Goal: Task Accomplishment & Management: Manage account settings

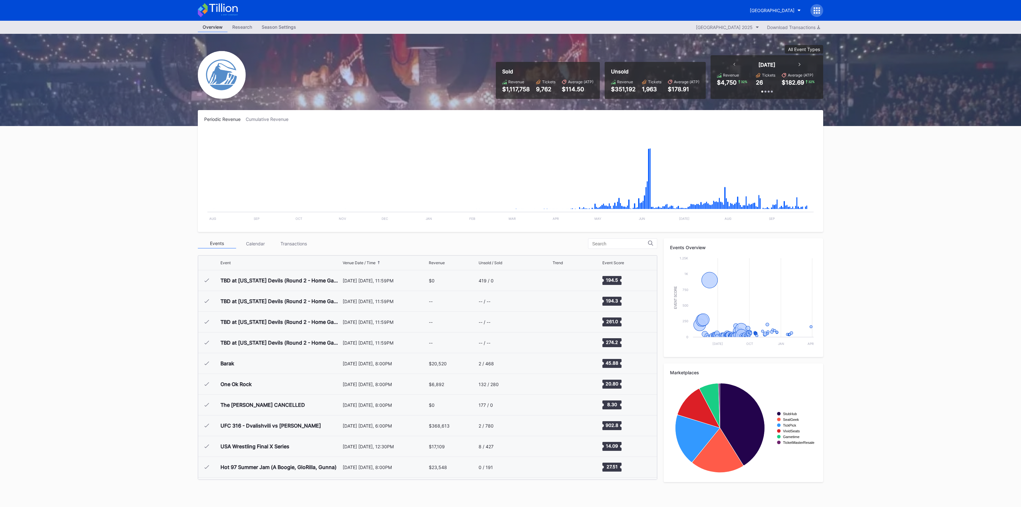
scroll to position [995, 0]
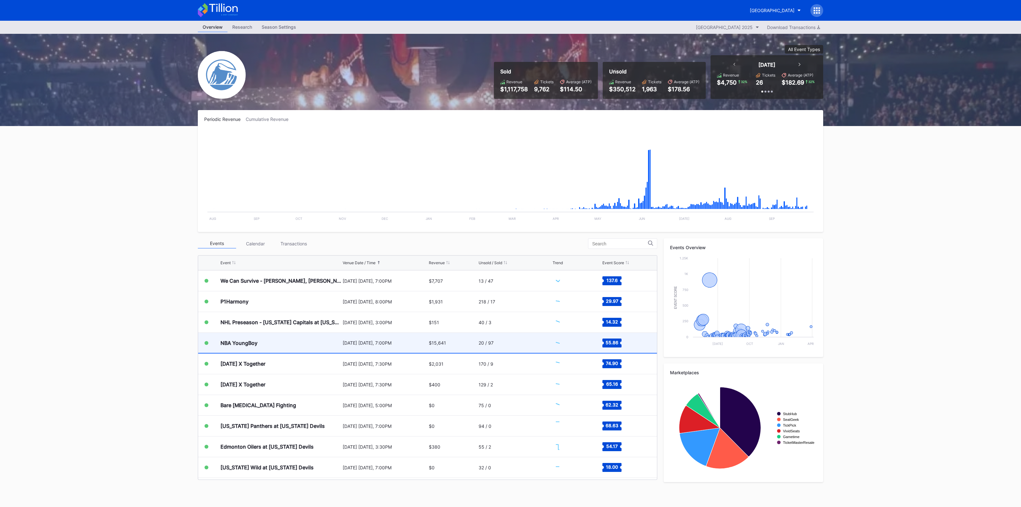
scroll to position [995, 0]
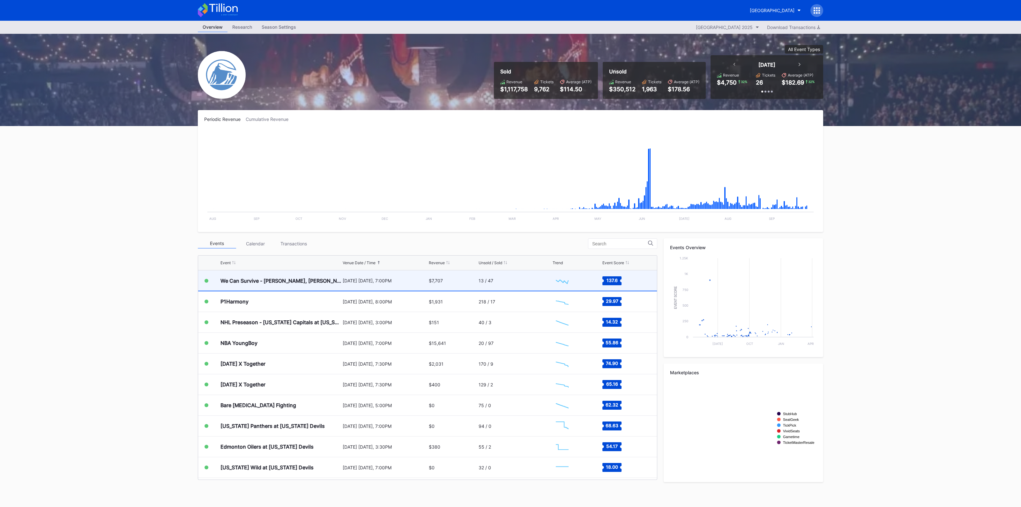
click at [434, 281] on div "$7,707" at bounding box center [436, 280] width 14 height 5
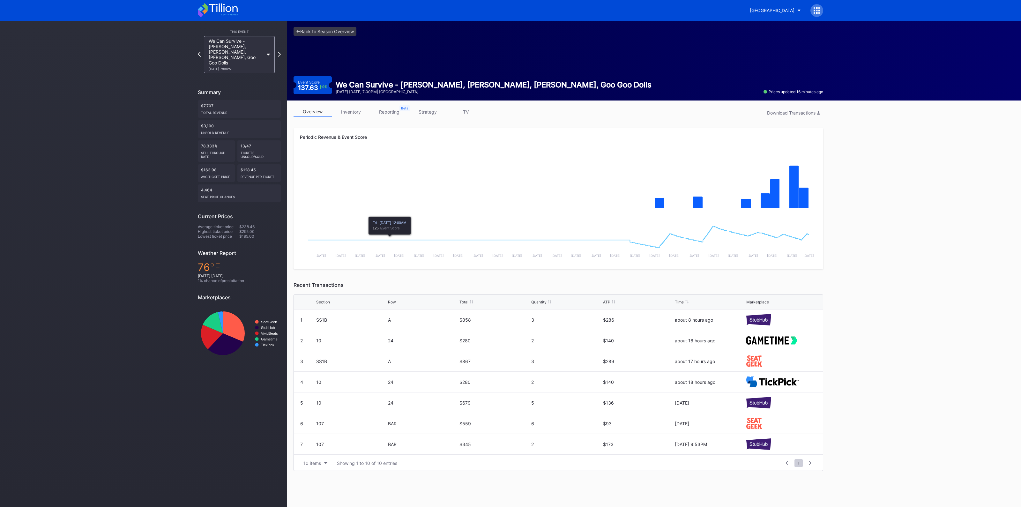
click at [348, 114] on link "inventory" at bounding box center [351, 112] width 38 height 10
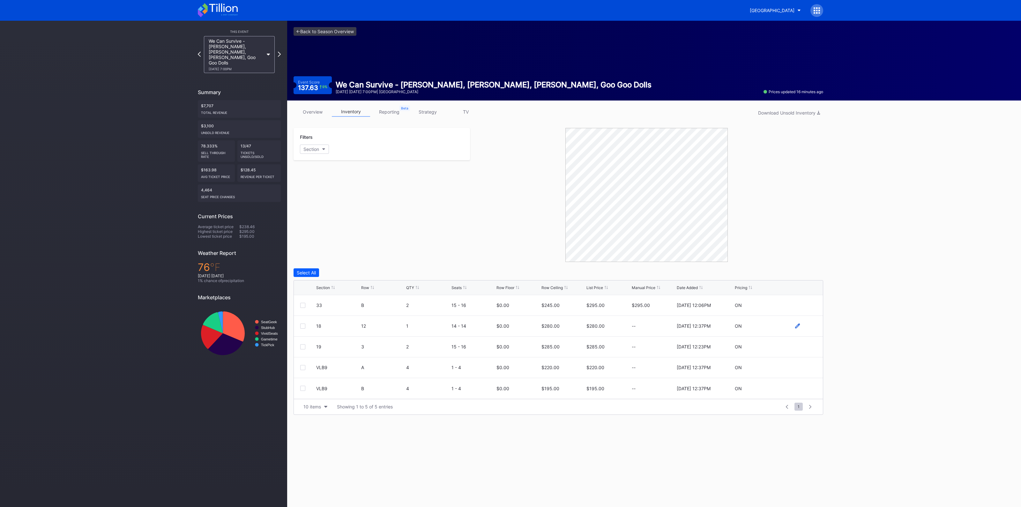
click at [796, 327] on icon at bounding box center [797, 326] width 5 height 5
click at [563, 325] on input "280" at bounding box center [563, 328] width 43 height 12
type input "220"
click at [811, 325] on form "18 12 1 14 - 14 0 220 $280.00 [DATE] 12:37PM Cancel Save" at bounding box center [566, 328] width 500 height 25
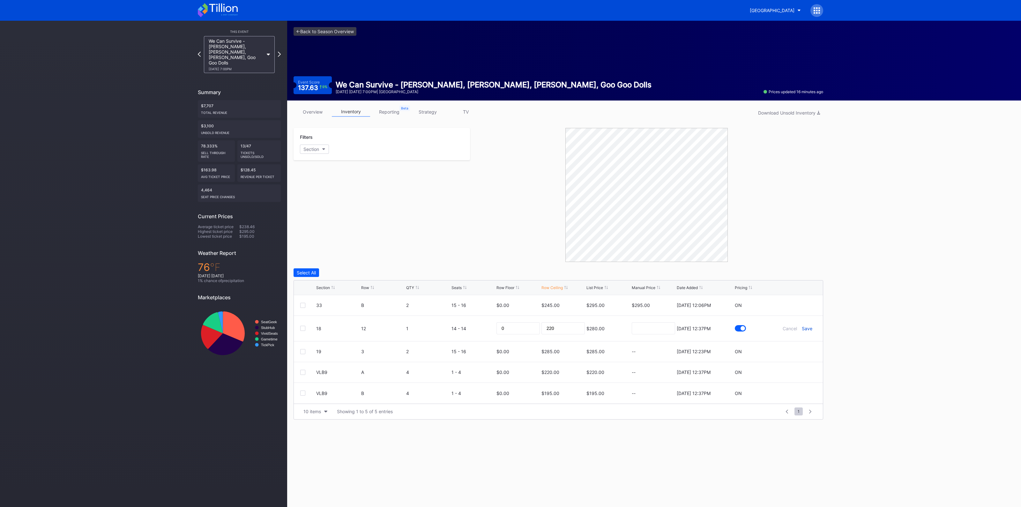
click at [808, 327] on div "Save" at bounding box center [807, 328] width 11 height 5
click at [797, 325] on icon at bounding box center [797, 326] width 5 height 5
click at [574, 329] on input "220" at bounding box center [563, 328] width 43 height 12
type input "210"
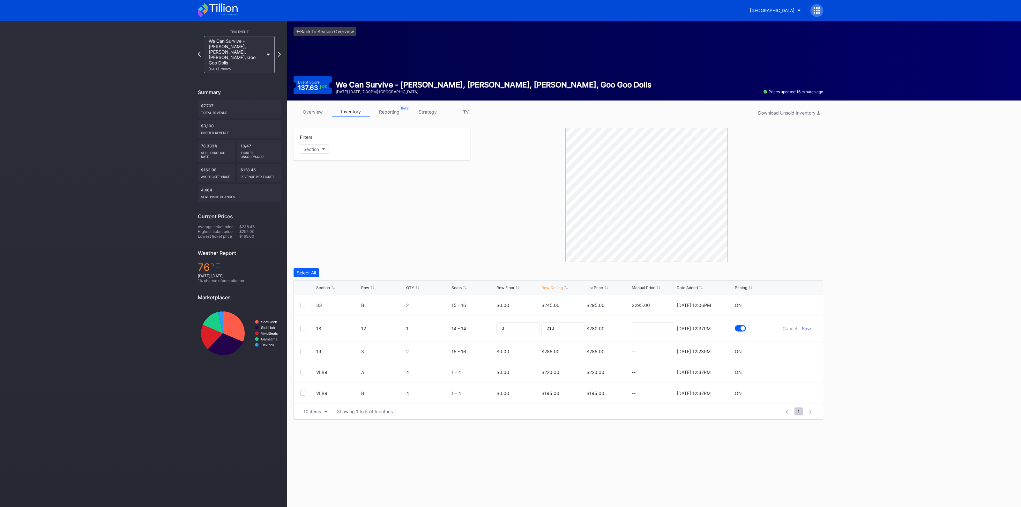
click at [804, 328] on div "Save" at bounding box center [807, 328] width 11 height 5
click at [798, 344] on icon at bounding box center [797, 346] width 5 height 5
click at [558, 348] on input "285" at bounding box center [563, 349] width 43 height 12
type input "235"
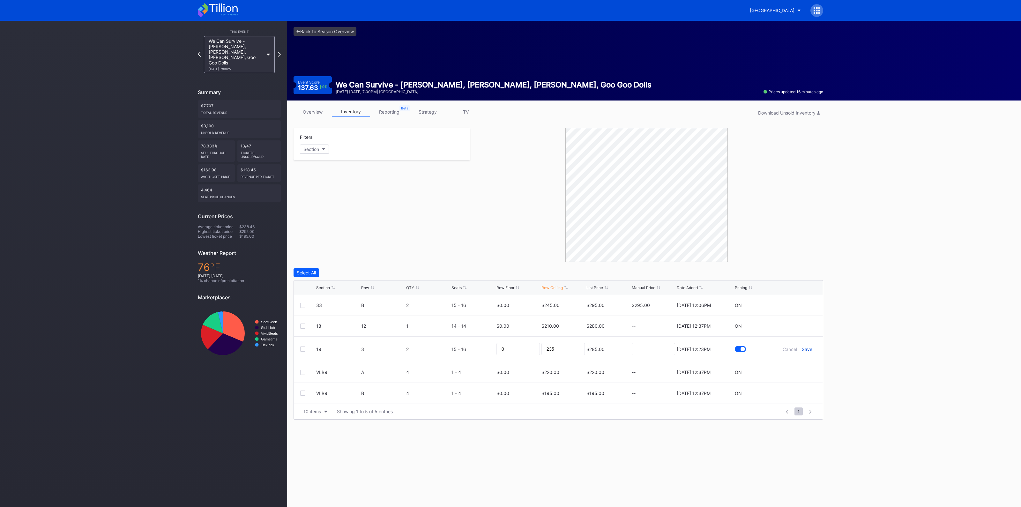
click at [809, 347] on div "Save" at bounding box center [807, 349] width 11 height 5
click at [795, 303] on icon at bounding box center [797, 305] width 5 height 5
click at [554, 308] on input "245" at bounding box center [563, 308] width 43 height 12
type input "190"
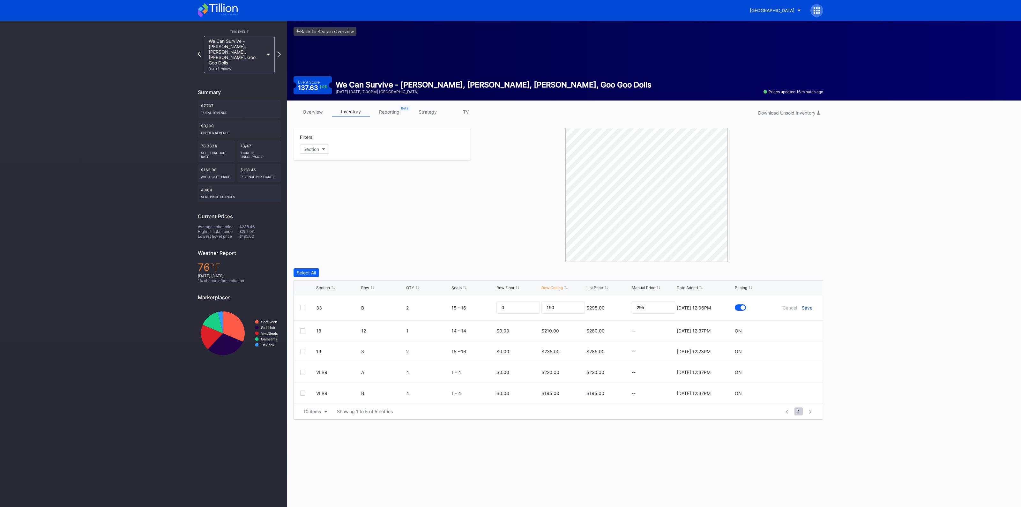
click at [803, 307] on div "Save" at bounding box center [807, 307] width 11 height 5
click at [798, 387] on icon at bounding box center [797, 388] width 5 height 5
click at [552, 385] on input "195" at bounding box center [563, 391] width 43 height 12
click at [556, 392] on input "195" at bounding box center [563, 391] width 43 height 12
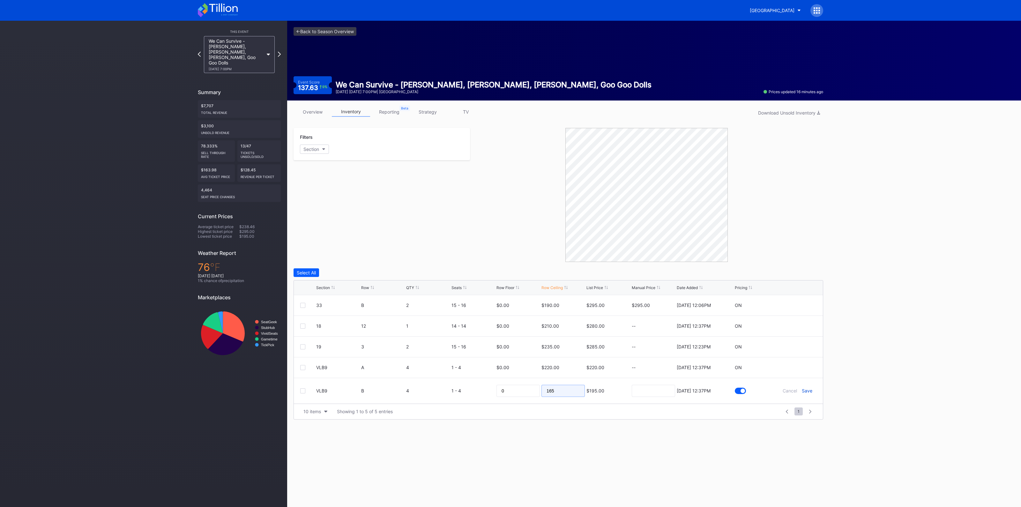
type input "165"
click at [807, 389] on div "Save" at bounding box center [807, 390] width 11 height 5
click at [305, 30] on link "<- Back to Season Overview" at bounding box center [325, 31] width 63 height 9
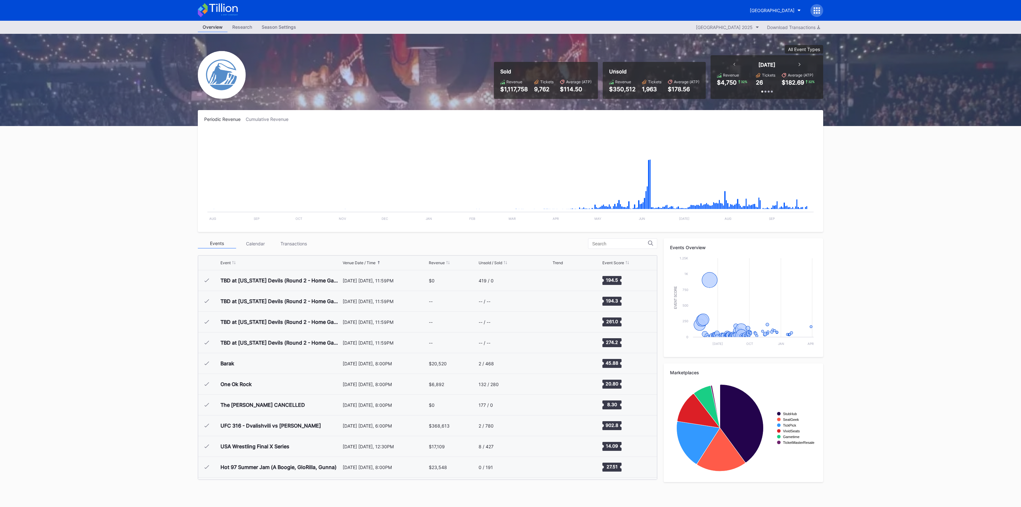
scroll to position [995, 0]
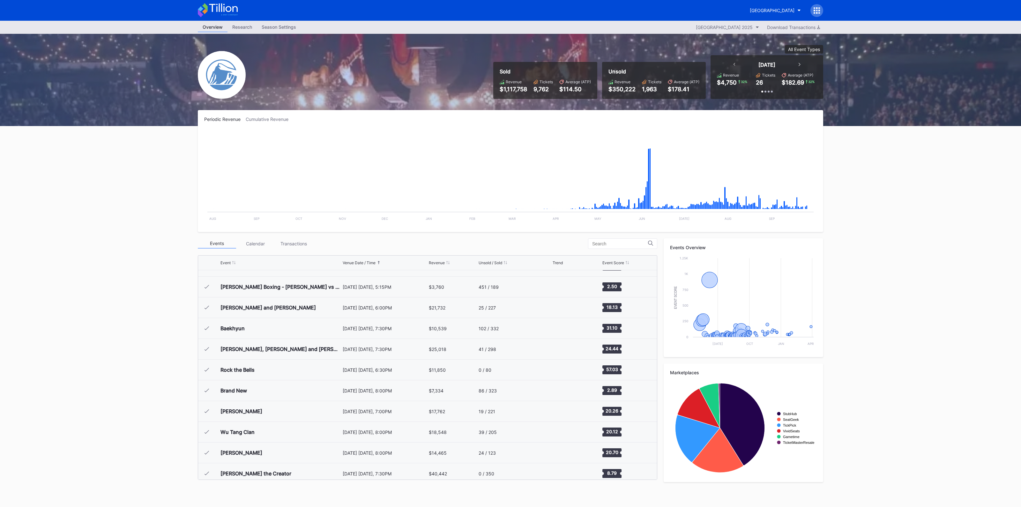
scroll to position [995, 0]
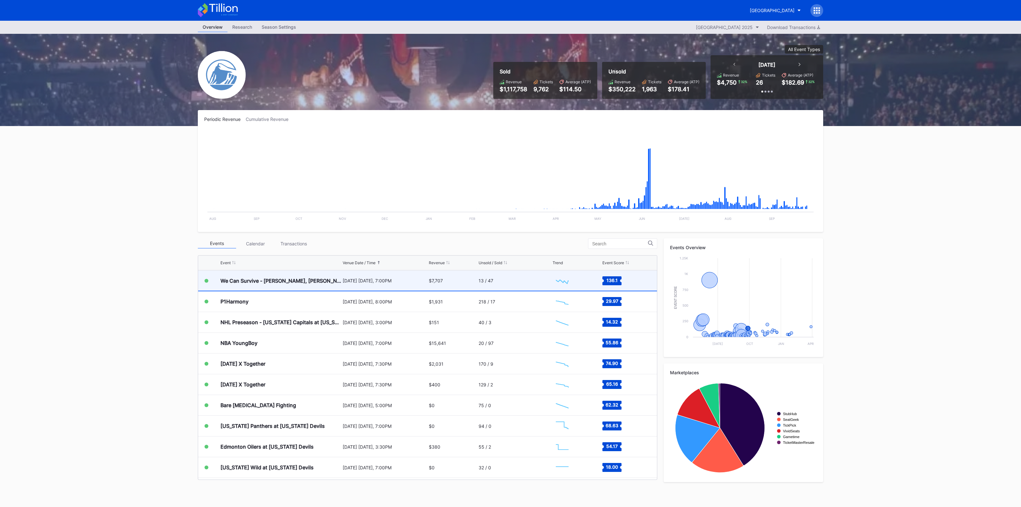
click at [370, 278] on div "[DATE] [DATE], 7:00PM" at bounding box center [385, 280] width 85 height 5
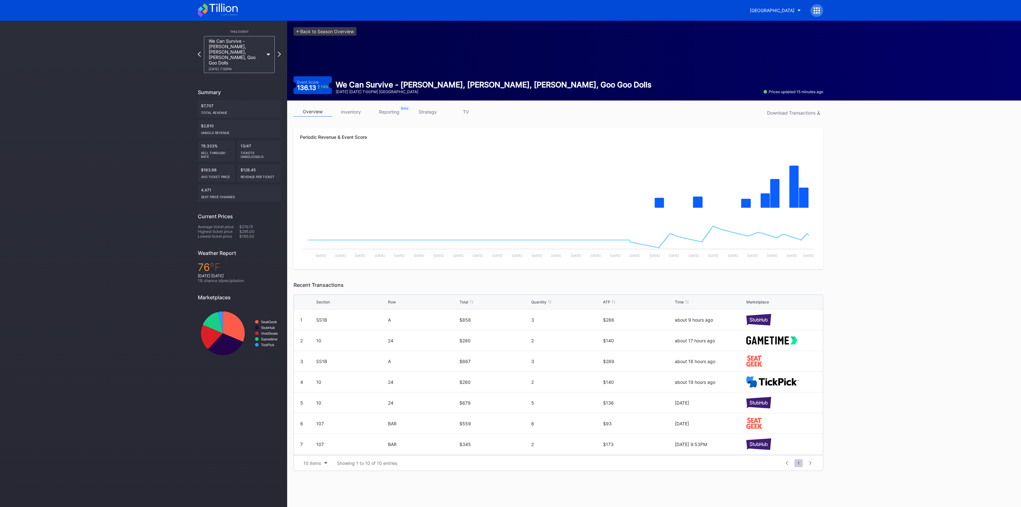
click at [357, 113] on link "inventory" at bounding box center [351, 112] width 38 height 10
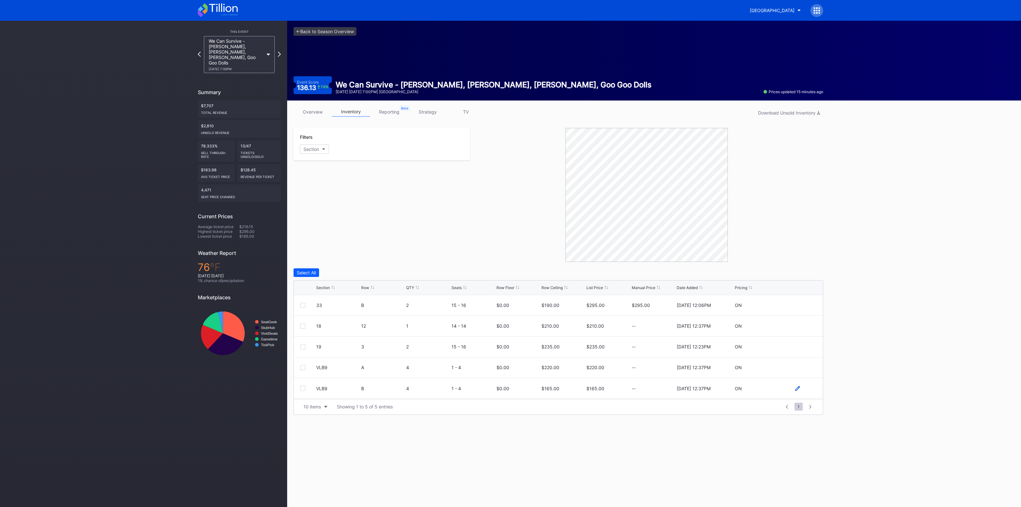
click at [796, 386] on icon at bounding box center [797, 388] width 5 height 5
click at [557, 388] on input "165" at bounding box center [563, 391] width 43 height 12
type input "140"
click at [807, 388] on div "Save" at bounding box center [807, 390] width 11 height 5
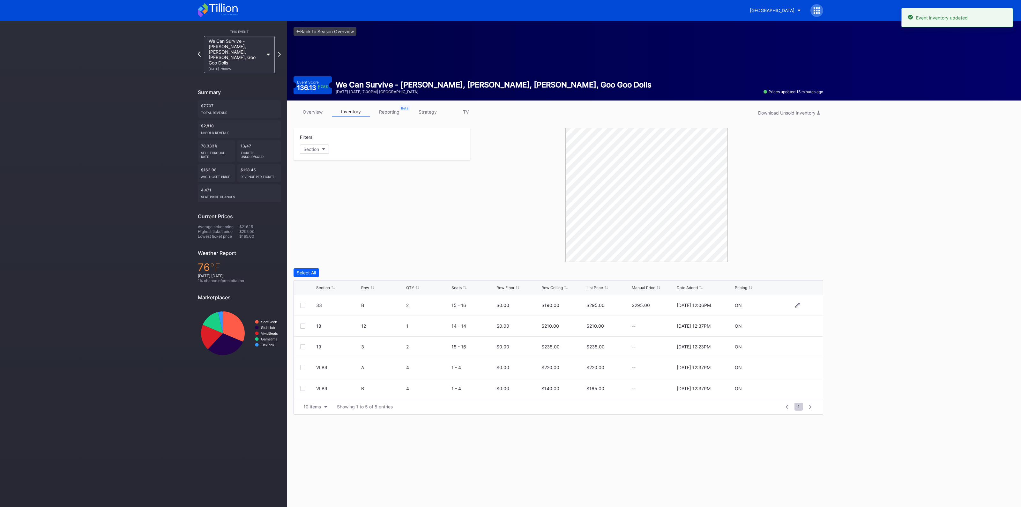
click at [795, 304] on div at bounding box center [797, 305] width 38 height 5
click at [798, 303] on icon at bounding box center [797, 305] width 5 height 5
click at [570, 309] on input "190" at bounding box center [563, 308] width 43 height 12
type input "160"
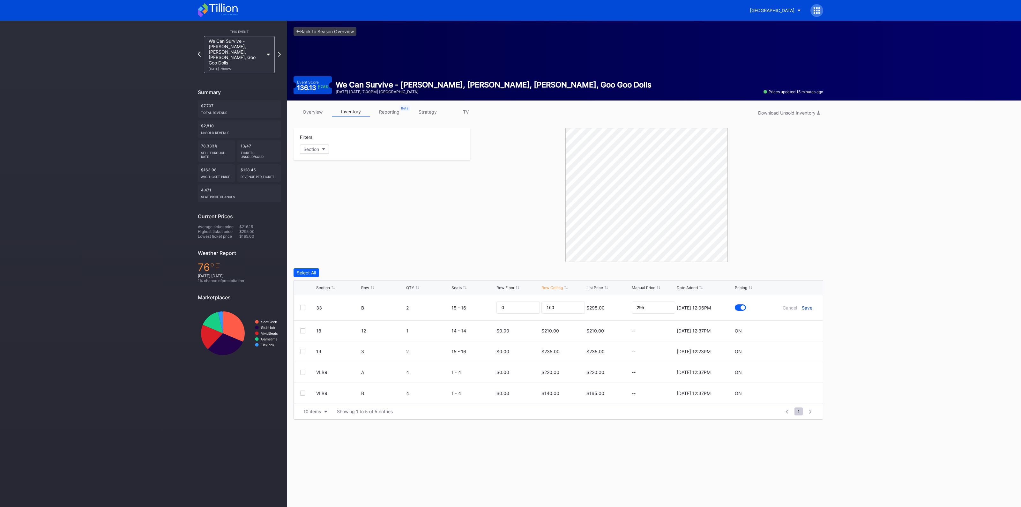
click at [808, 307] on div "Save" at bounding box center [807, 307] width 11 height 5
click at [799, 325] on icon at bounding box center [797, 326] width 5 height 5
click at [557, 333] on input "210" at bounding box center [563, 328] width 43 height 12
type input "195"
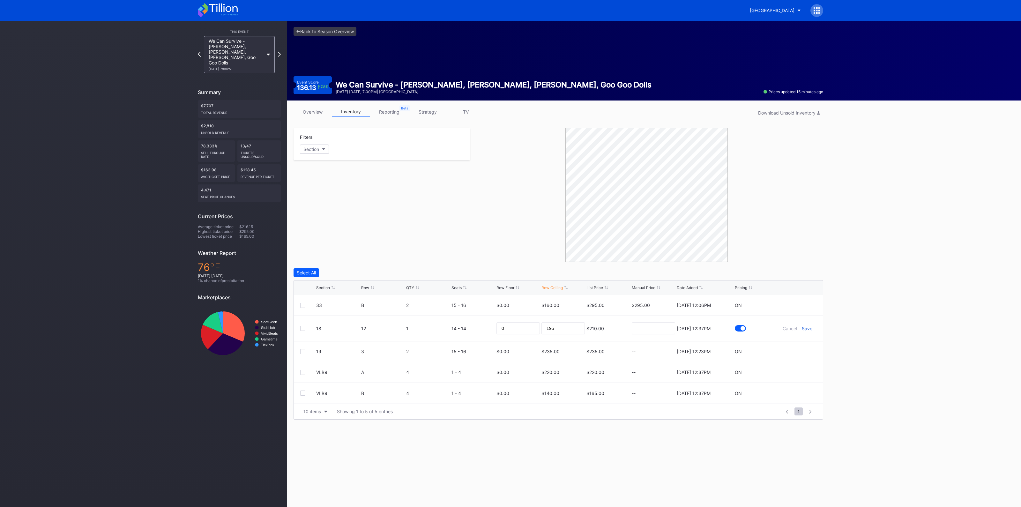
click at [807, 328] on div "Save" at bounding box center [807, 328] width 11 height 5
click at [797, 347] on icon at bounding box center [797, 346] width 5 height 5
click at [554, 349] on input "235" at bounding box center [563, 349] width 43 height 12
type input "195"
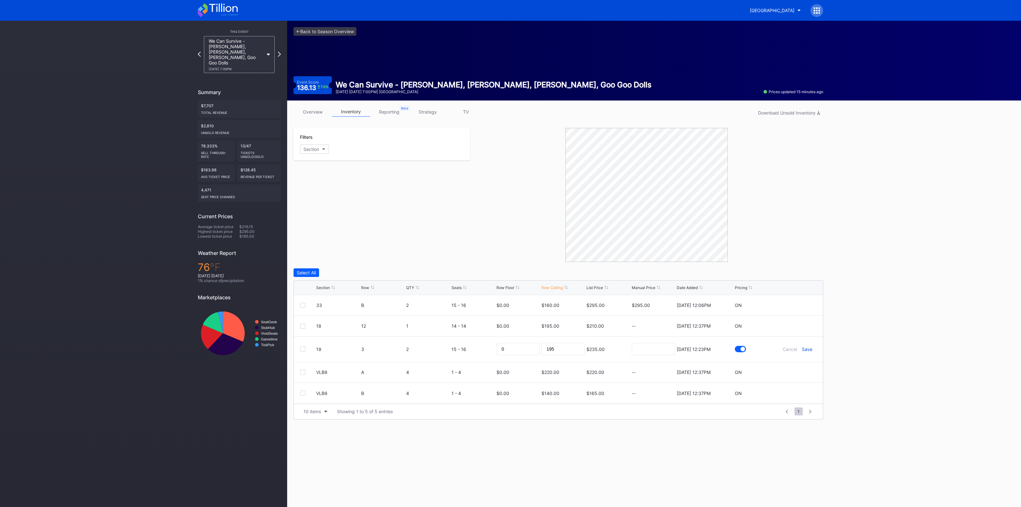
click at [804, 348] on div "Save" at bounding box center [807, 349] width 11 height 5
click at [795, 325] on icon at bounding box center [797, 326] width 5 height 5
click at [560, 324] on input "195" at bounding box center [563, 328] width 43 height 12
type input "150"
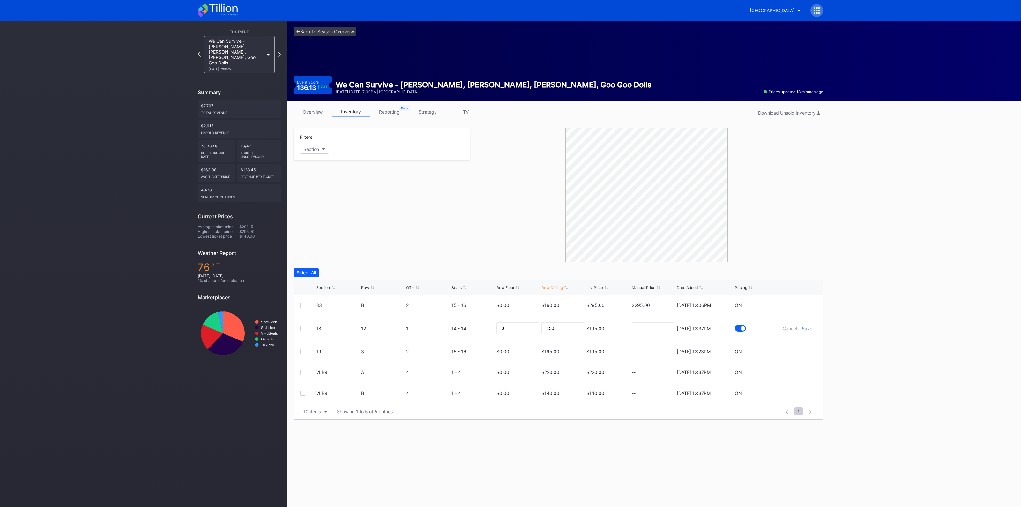
click at [804, 330] on div "Save" at bounding box center [807, 328] width 11 height 5
click at [798, 307] on icon at bounding box center [797, 305] width 5 height 5
click at [647, 306] on input "295" at bounding box center [653, 308] width 43 height 12
type input "160"
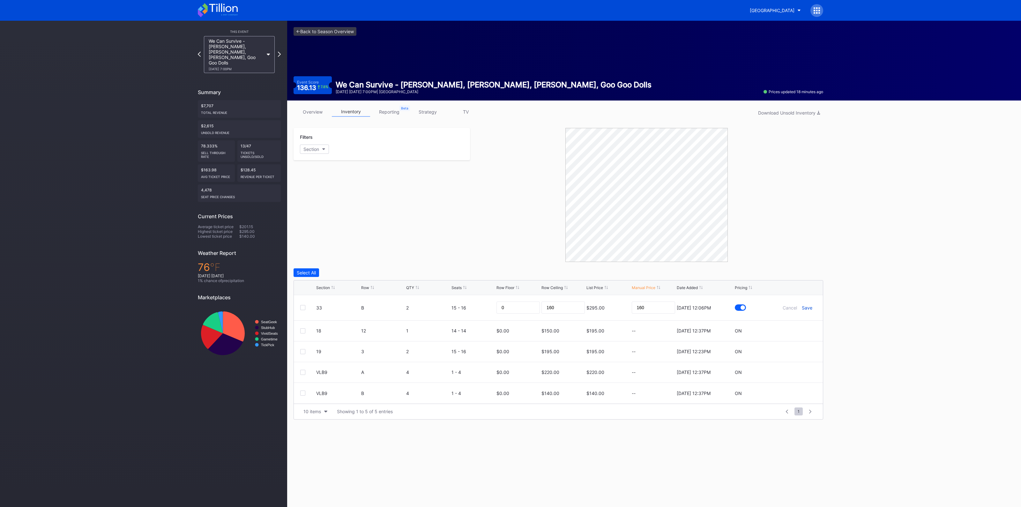
click at [806, 307] on div "Save" at bounding box center [807, 307] width 11 height 5
